Goal: Task Accomplishment & Management: Manage account settings

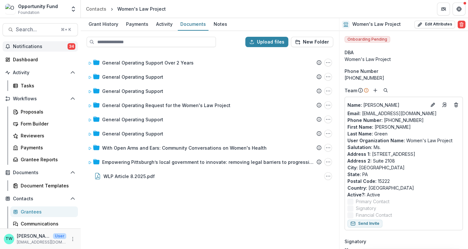
click at [32, 47] on span "Notifications" at bounding box center [40, 46] width 55 height 5
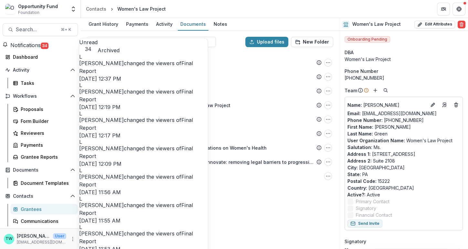
scroll to position [719, 0]
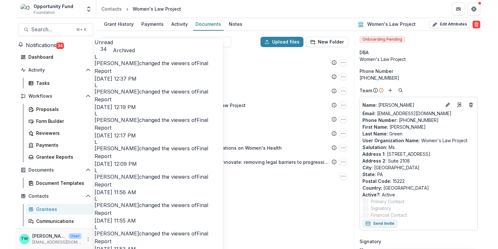
scroll to position [0, 0]
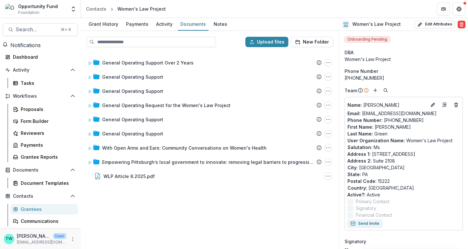
click at [251, 14] on header "Contacts Women's Law Project" at bounding box center [274, 9] width 387 height 18
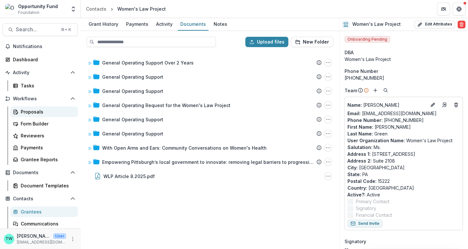
click at [28, 112] on div "Proposals" at bounding box center [47, 112] width 52 height 7
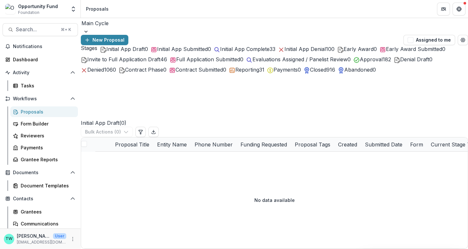
click at [251, 52] on span "Initial App Complete" at bounding box center [244, 49] width 49 height 6
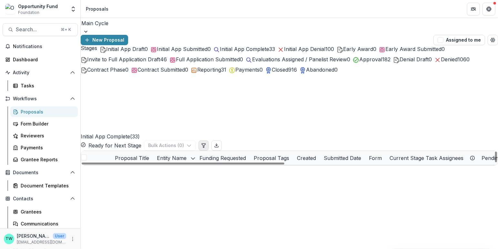
click at [209, 140] on button "Edit table settings" at bounding box center [204, 145] width 10 height 10
select select "******"
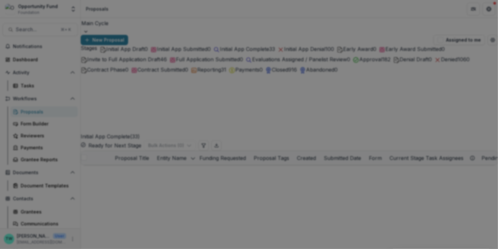
scroll to position [54, 0]
type input "*******"
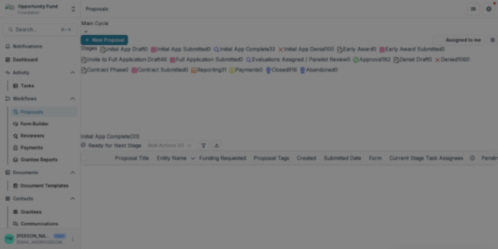
drag, startPoint x: 72, startPoint y: 219, endPoint x: 71, endPoint y: 95, distance: 124.0
select select "******"
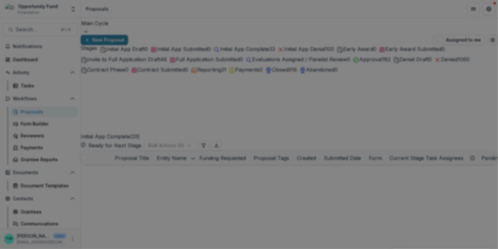
scroll to position [105, 0]
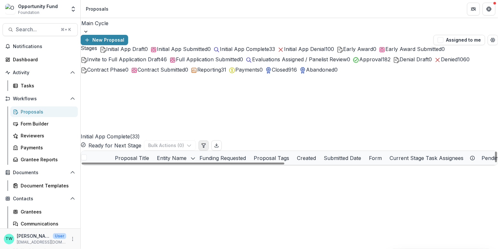
click at [209, 140] on button "Edit table settings" at bounding box center [204, 145] width 10 height 10
select select "******"
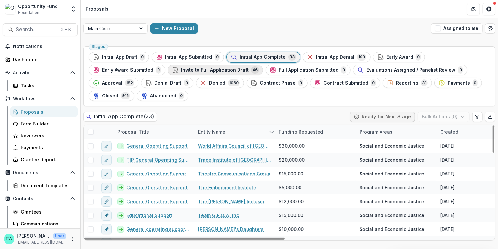
click at [216, 69] on span "Invite to Full Application Draft" at bounding box center [215, 70] width 68 height 5
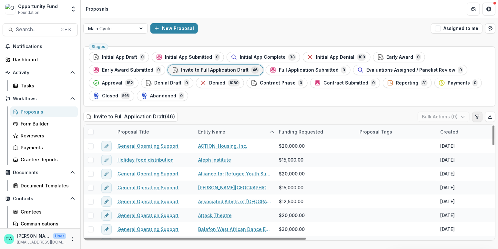
click at [476, 117] on icon "Edit table settings" at bounding box center [477, 116] width 5 height 5
select select "******"
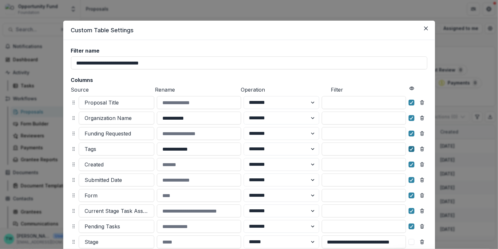
click at [410, 151] on div at bounding box center [412, 149] width 4 height 5
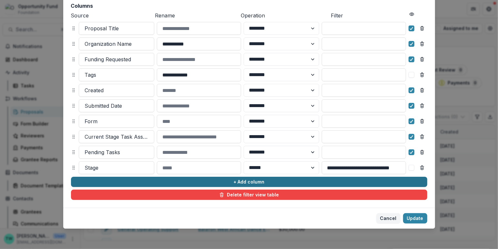
click at [124, 181] on button "+ Add column" at bounding box center [249, 182] width 357 height 10
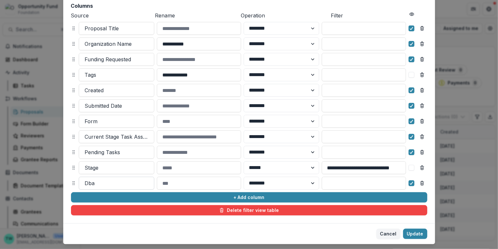
click at [126, 183] on div at bounding box center [116, 183] width 63 height 9
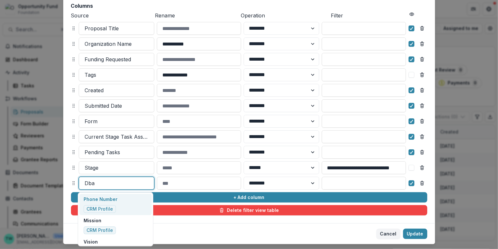
click at [126, 183] on div at bounding box center [116, 183] width 63 height 9
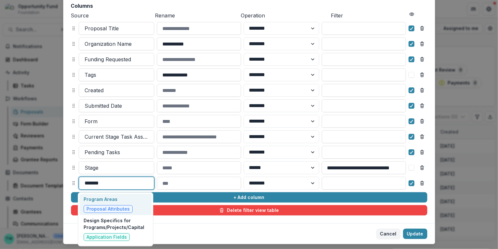
type input "*******"
click at [101, 201] on p "Program Areas" at bounding box center [108, 199] width 49 height 7
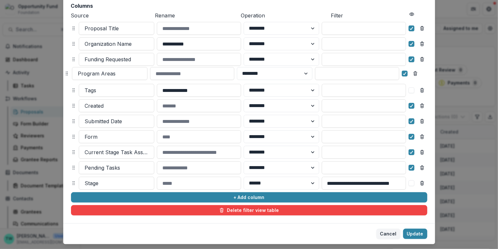
drag, startPoint x: 73, startPoint y: 182, endPoint x: 66, endPoint y: 72, distance: 110.0
click at [66, 72] on icon at bounding box center [66, 73] width 5 height 5
select select "******"
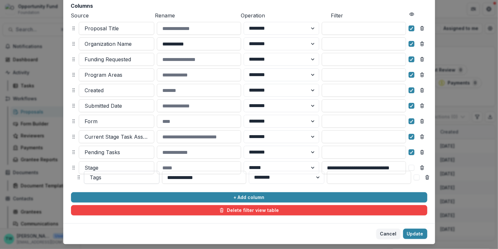
drag, startPoint x: 73, startPoint y: 90, endPoint x: 78, endPoint y: 179, distance: 89.6
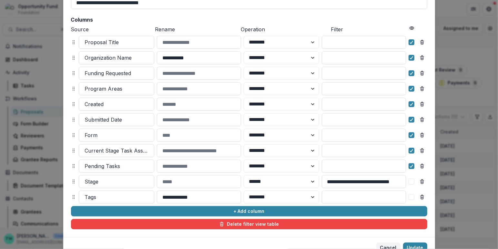
scroll to position [59, 0]
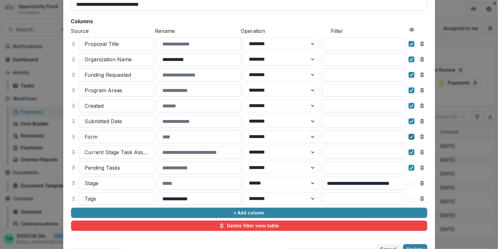
click at [410, 138] on polyline at bounding box center [411, 137] width 3 height 3
click at [410, 153] on polyline at bounding box center [411, 152] width 3 height 3
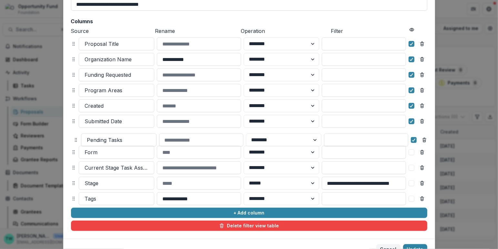
drag, startPoint x: 72, startPoint y: 167, endPoint x: 74, endPoint y: 137, distance: 29.8
click at [74, 138] on icon at bounding box center [75, 140] width 5 height 5
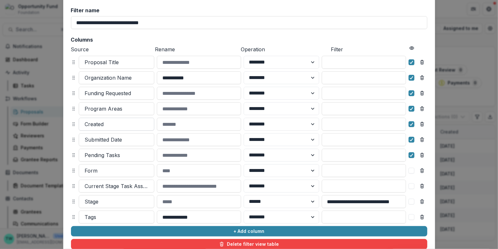
scroll to position [90, 0]
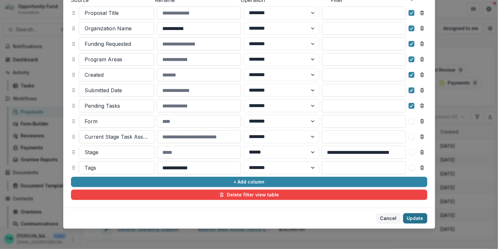
click at [416, 219] on button "Update" at bounding box center [415, 218] width 24 height 10
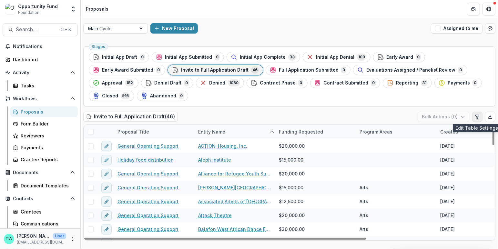
click at [478, 116] on icon "Edit table settings" at bounding box center [477, 116] width 5 height 5
select select "******"
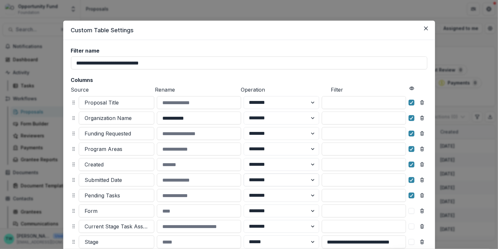
scroll to position [90, 0]
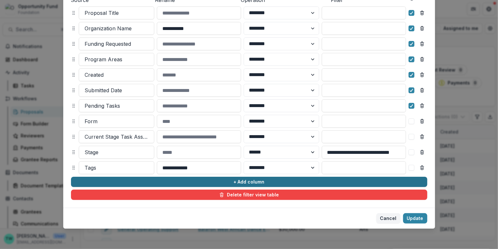
click at [213, 184] on button "+ Add column" at bounding box center [249, 182] width 357 height 10
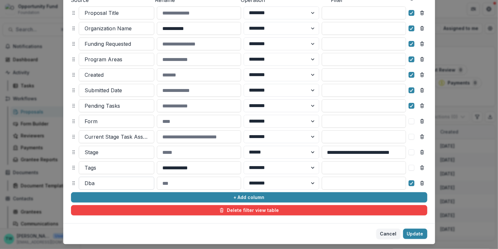
click at [127, 182] on div at bounding box center [116, 183] width 63 height 9
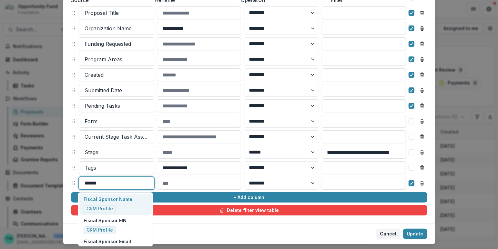
type input "******"
click at [116, 201] on p "Fiscal Sponsor Name" at bounding box center [108, 199] width 49 height 7
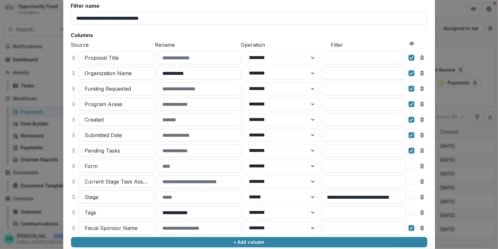
scroll to position [44, 0]
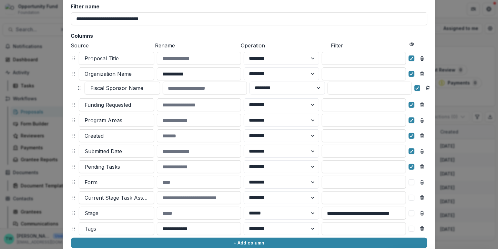
drag, startPoint x: 73, startPoint y: 228, endPoint x: 78, endPoint y: 88, distance: 140.9
click at [78, 88] on icon at bounding box center [79, 88] width 5 height 5
select select "******"
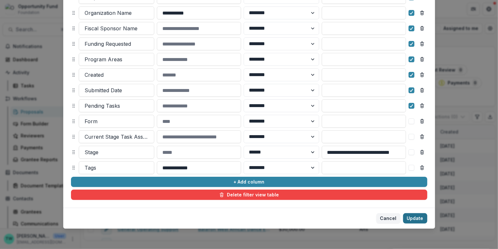
click at [417, 219] on button "Update" at bounding box center [415, 218] width 24 height 10
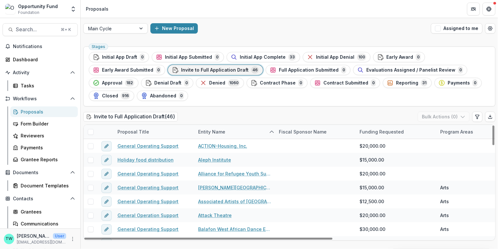
click at [224, 134] on div "Entity Name" at bounding box center [211, 132] width 35 height 7
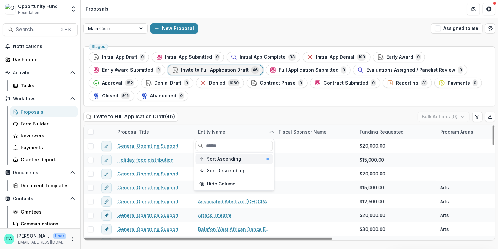
click at [222, 157] on span "Sort Ascending" at bounding box center [224, 159] width 34 height 5
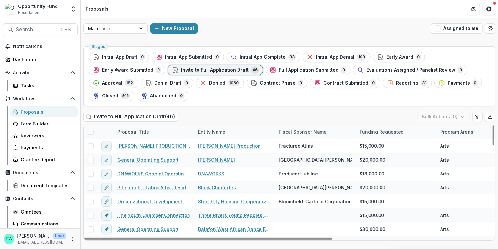
click at [252, 117] on div "Invite to Full Application Draft ( 46 ) Bulk Actions ( 0 )" at bounding box center [289, 118] width 412 height 13
click at [230, 130] on div "Entity Name" at bounding box center [234, 132] width 81 height 14
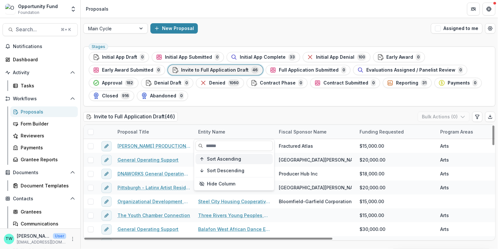
click at [227, 161] on span "Sort Ascending" at bounding box center [224, 159] width 34 height 5
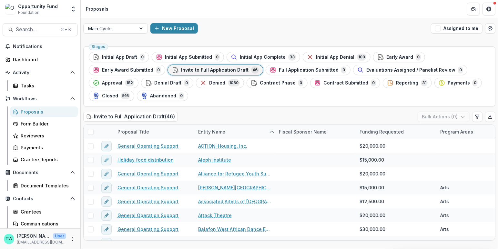
click at [255, 116] on div "Invite to Full Application Draft ( 46 ) Bulk Actions ( 0 )" at bounding box center [289, 118] width 412 height 13
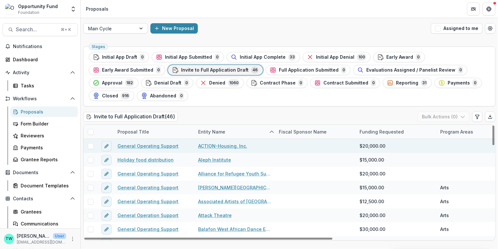
click at [152, 146] on link "General Operating Support" at bounding box center [148, 146] width 61 height 7
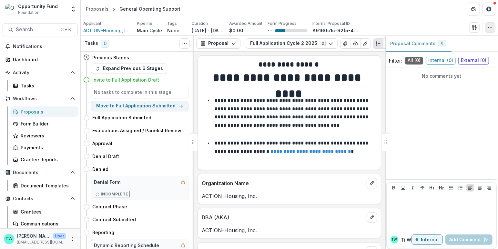
click at [489, 29] on icon "button" at bounding box center [490, 27] width 5 height 5
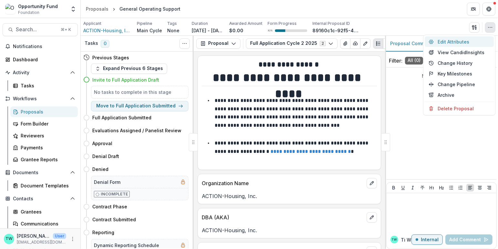
click at [442, 43] on button "Edit Attributes" at bounding box center [459, 41] width 69 height 11
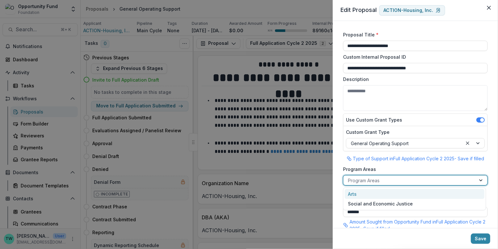
click at [396, 182] on div at bounding box center [409, 181] width 123 height 8
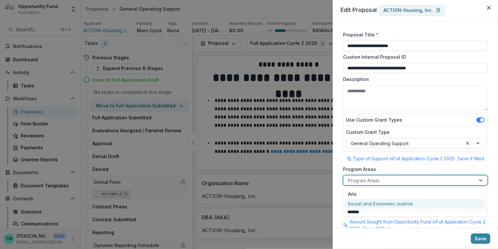
click at [390, 205] on div "Social and Economic Justice" at bounding box center [415, 204] width 140 height 10
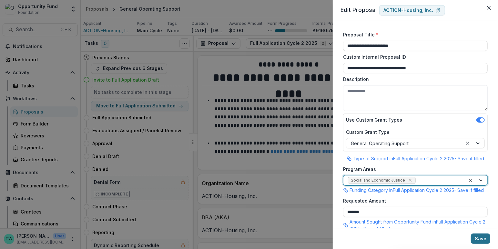
click at [478, 238] on button "Save" at bounding box center [480, 239] width 19 height 10
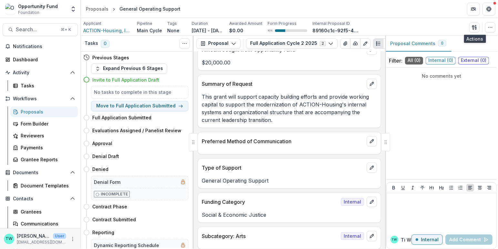
scroll to position [183, 0]
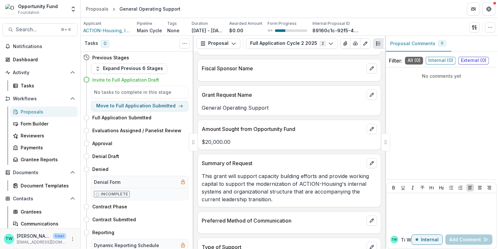
click at [33, 112] on div "Proposals" at bounding box center [47, 112] width 52 height 7
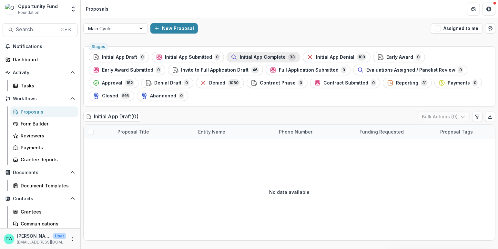
click at [257, 58] on span "Initial App Complete" at bounding box center [263, 57] width 46 height 5
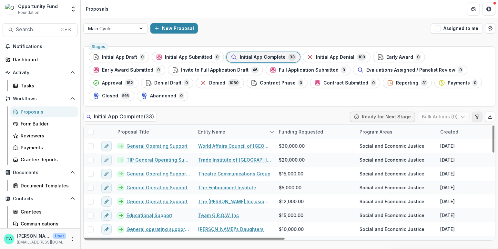
click at [477, 117] on icon "Edit table settings" at bounding box center [478, 117] width 4 height 4
select select "******"
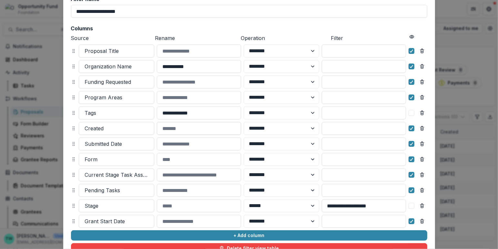
scroll to position [105, 0]
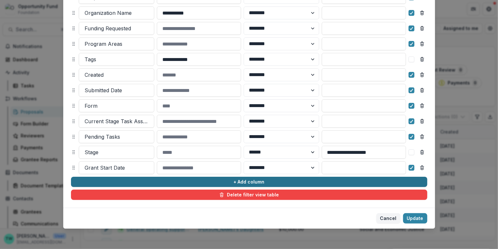
click at [125, 182] on button "+ Add column" at bounding box center [249, 182] width 357 height 10
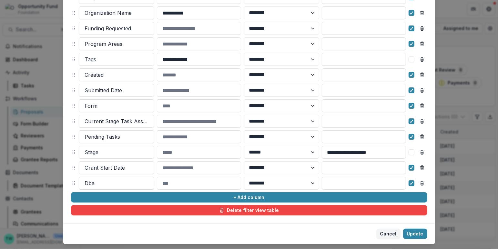
click at [116, 182] on div at bounding box center [116, 183] width 63 height 9
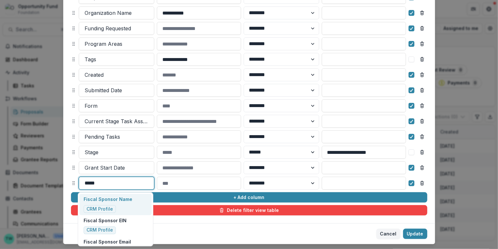
type input "******"
click at [109, 202] on p "Fiscal Sponsor Name" at bounding box center [108, 199] width 49 height 7
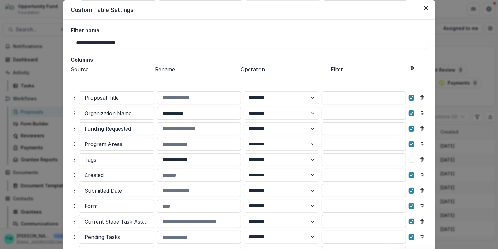
scroll to position [0, 0]
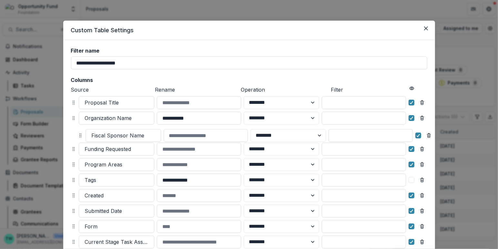
drag, startPoint x: 72, startPoint y: 182, endPoint x: 78, endPoint y: 135, distance: 47.5
click at [78, 135] on icon at bounding box center [80, 135] width 5 height 5
select select "******"
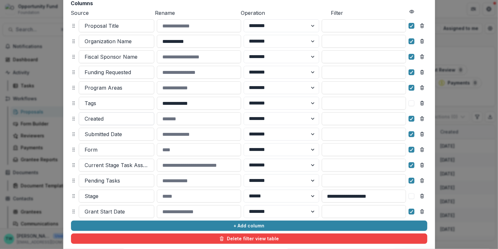
scroll to position [82, 0]
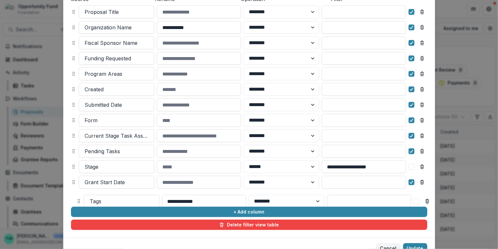
drag, startPoint x: 73, startPoint y: 97, endPoint x: 78, endPoint y: 203, distance: 105.4
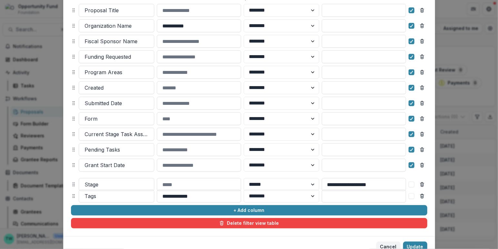
drag, startPoint x: 72, startPoint y: 163, endPoint x: 72, endPoint y: 182, distance: 19.1
select select "******"
click at [410, 166] on polyline at bounding box center [411, 165] width 3 height 3
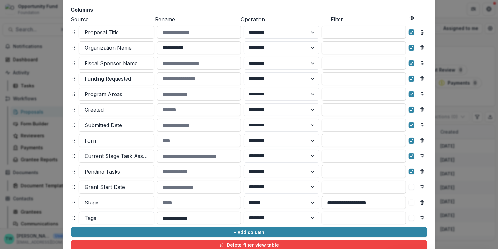
scroll to position [74, 0]
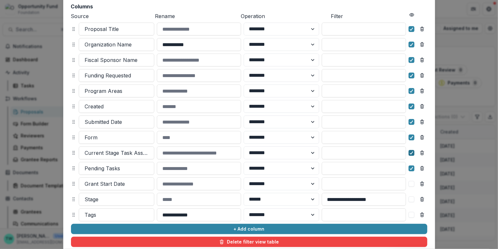
click at [411, 155] on div at bounding box center [412, 153] width 4 height 5
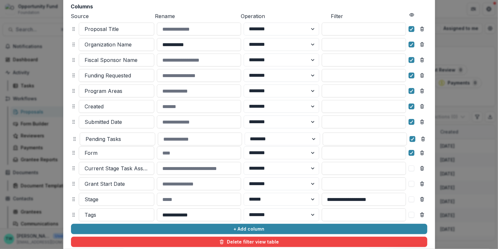
drag, startPoint x: 73, startPoint y: 167, endPoint x: 74, endPoint y: 138, distance: 29.1
click at [74, 138] on icon at bounding box center [74, 139] width 5 height 5
click at [410, 108] on icon at bounding box center [412, 106] width 4 height 3
click at [423, 107] on icon "Remove column" at bounding box center [422, 107] width 3 height 3
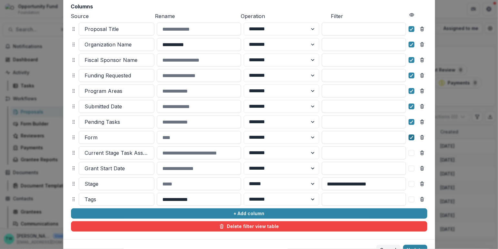
click at [411, 139] on icon at bounding box center [412, 137] width 4 height 3
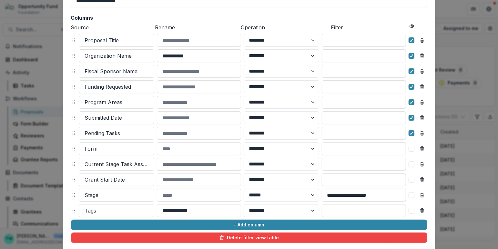
scroll to position [105, 0]
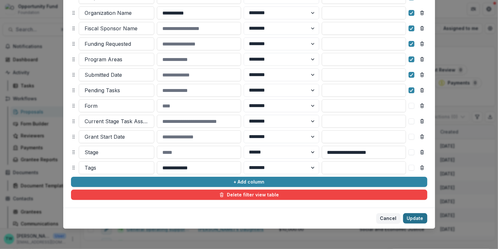
click at [417, 221] on button "Update" at bounding box center [415, 218] width 24 height 10
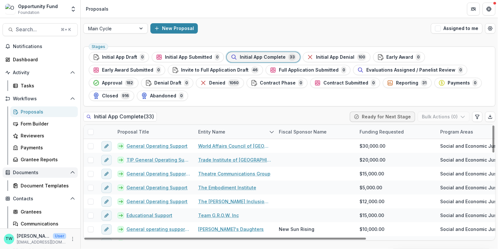
scroll to position [38, 0]
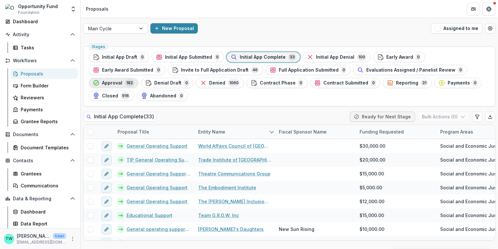
click at [109, 83] on span "Approval" at bounding box center [112, 82] width 20 height 5
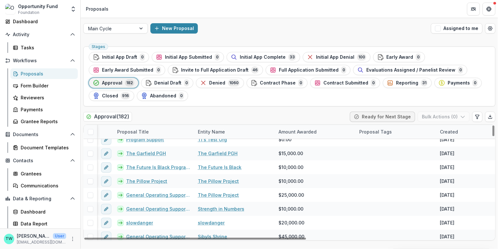
scroll to position [0, 0]
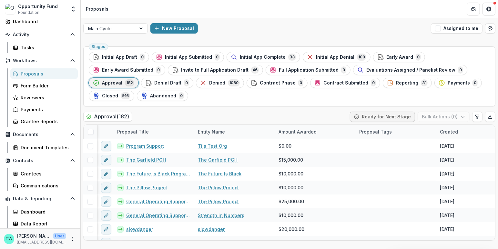
click at [34, 75] on div "Proposals" at bounding box center [47, 73] width 52 height 7
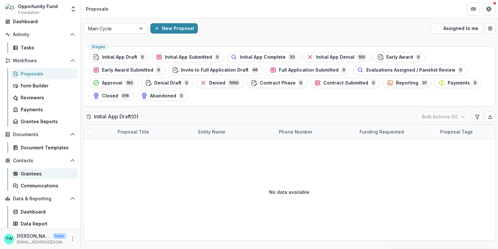
click at [32, 175] on div "Grantees" at bounding box center [47, 174] width 52 height 7
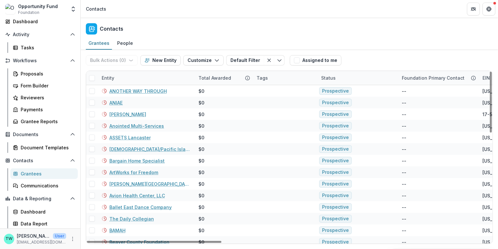
click at [151, 79] on div "Entity" at bounding box center [146, 78] width 97 height 14
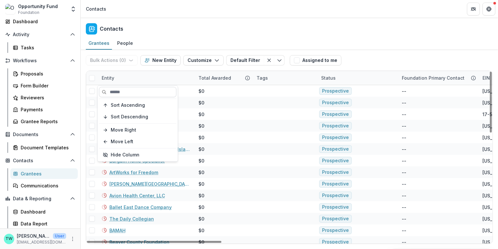
click at [127, 93] on input at bounding box center [138, 92] width 78 height 10
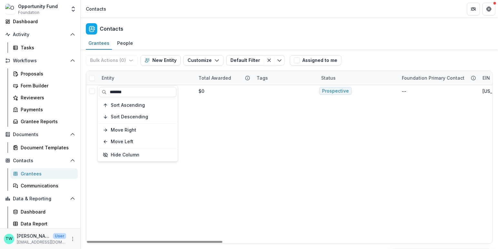
type input "*******"
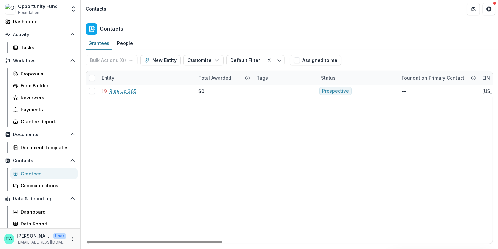
click at [256, 35] on div "Contacts" at bounding box center [290, 27] width 418 height 19
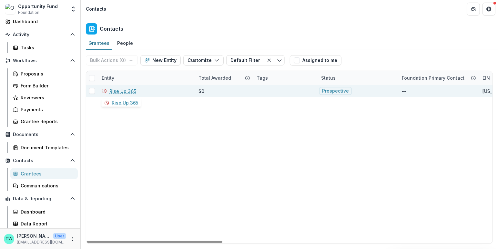
click at [125, 88] on link "Rise Up 365" at bounding box center [122, 91] width 27 height 7
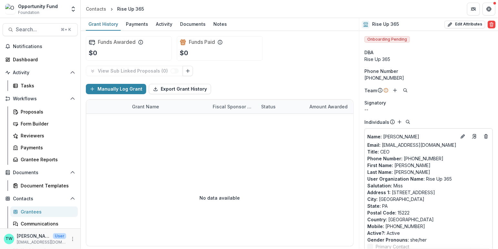
click at [35, 215] on div "Grantees" at bounding box center [47, 212] width 52 height 7
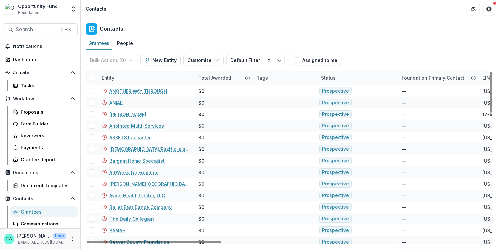
click at [143, 78] on div "Entity" at bounding box center [146, 78] width 97 height 14
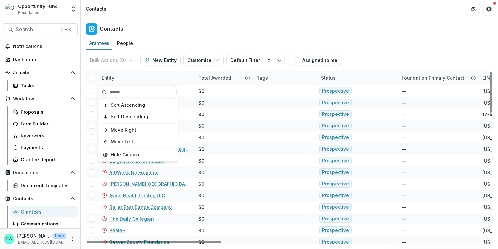
click at [136, 93] on input at bounding box center [138, 92] width 78 height 10
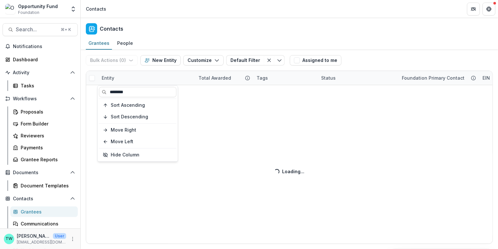
type input "********"
click at [204, 19] on div "Contacts" at bounding box center [290, 27] width 418 height 19
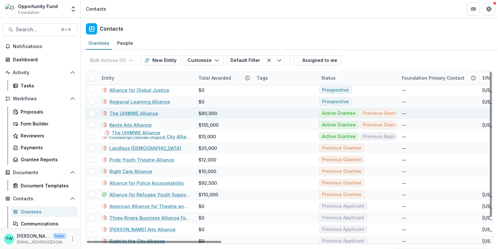
scroll to position [26, 0]
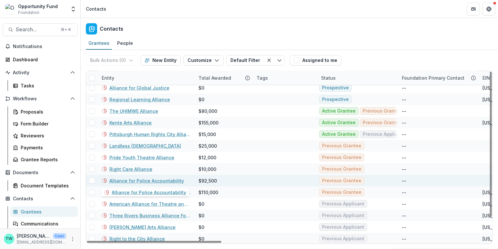
click at [131, 179] on link "Alliance for Police Accountability" at bounding box center [146, 181] width 75 height 7
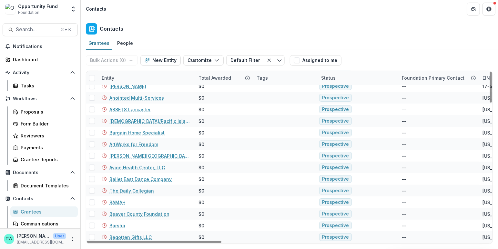
scroll to position [8, 0]
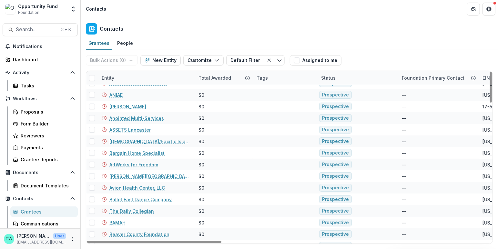
click at [131, 76] on div "Entity" at bounding box center [146, 78] width 97 height 14
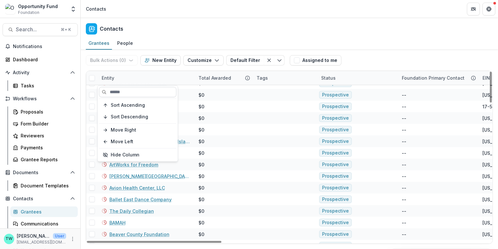
click at [123, 91] on input at bounding box center [138, 92] width 78 height 10
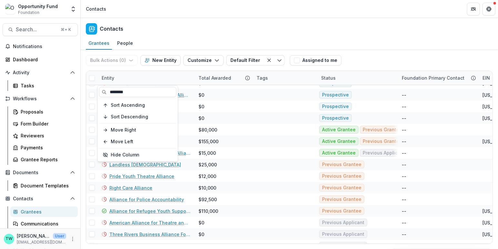
type input "********"
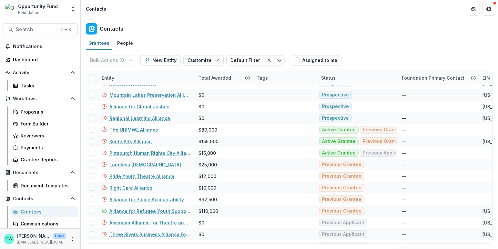
click at [201, 31] on div "Contacts" at bounding box center [290, 27] width 418 height 19
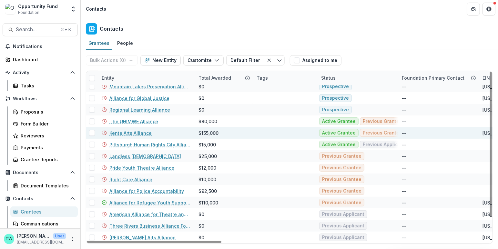
scroll to position [26, 0]
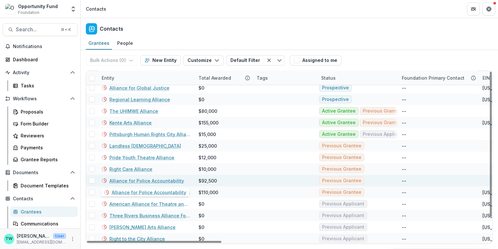
click at [143, 180] on link "Alliance for Police Accountability" at bounding box center [146, 181] width 75 height 7
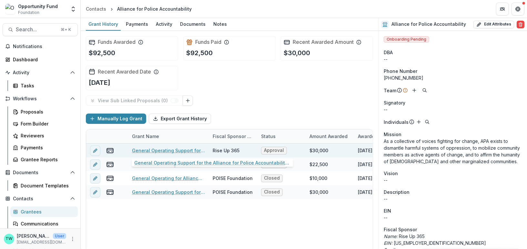
click at [166, 149] on link "General Operating Support for the Alliance for Police Accountability (APA) Over…" at bounding box center [168, 150] width 73 height 7
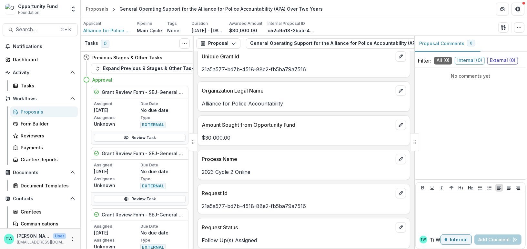
scroll to position [11, 0]
